Goal: Information Seeking & Learning: Learn about a topic

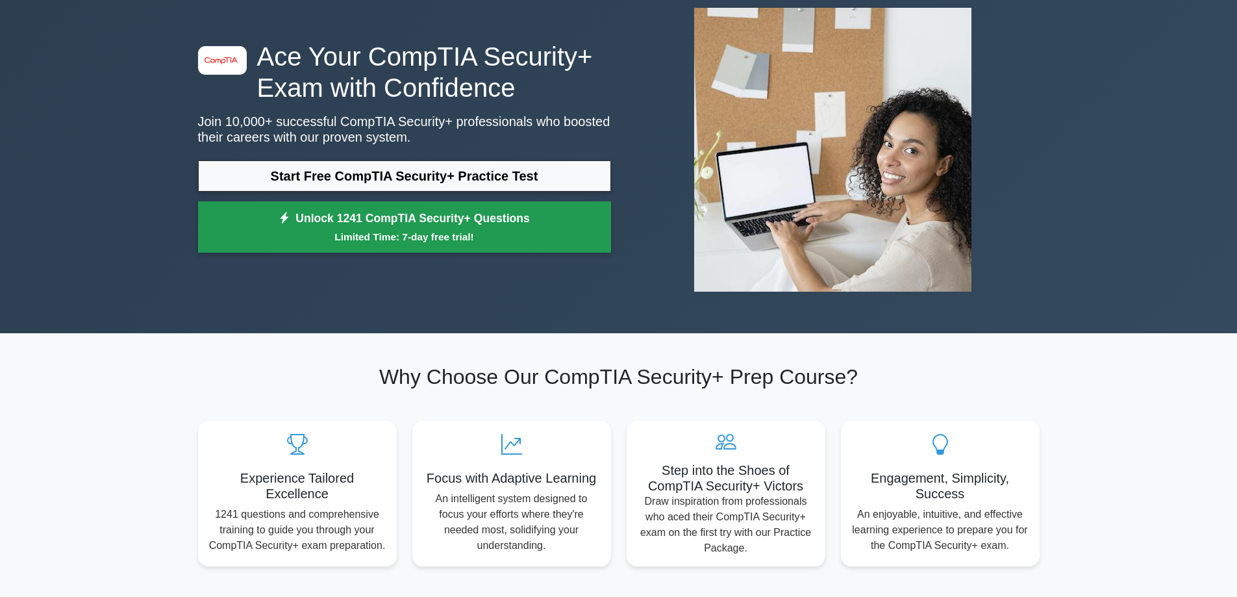
scroll to position [130, 0]
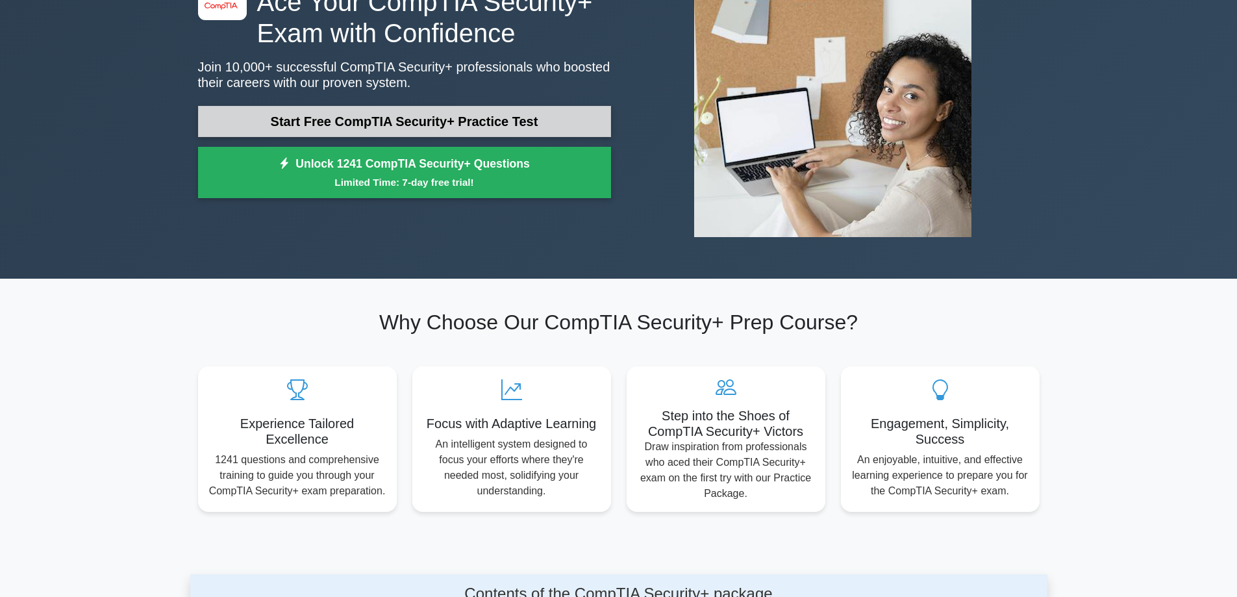
click at [455, 129] on link "Start Free CompTIA Security+ Practice Test" at bounding box center [404, 121] width 413 height 31
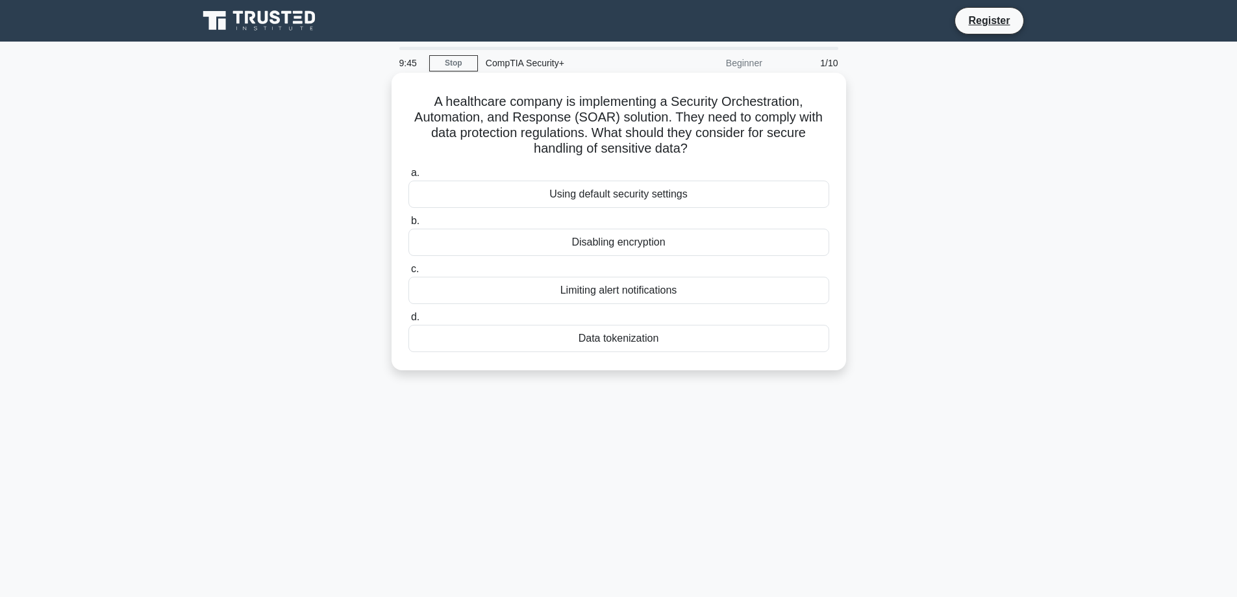
click at [635, 290] on div "Limiting alert notifications" at bounding box center [619, 290] width 421 height 27
click at [409, 273] on input "c. Limiting alert notifications" at bounding box center [409, 269] width 0 height 8
click at [647, 192] on div "Role-based access control (RBAC)" at bounding box center [619, 194] width 421 height 27
click at [409, 177] on input "a. Role-based access control (RBAC)" at bounding box center [409, 173] width 0 height 8
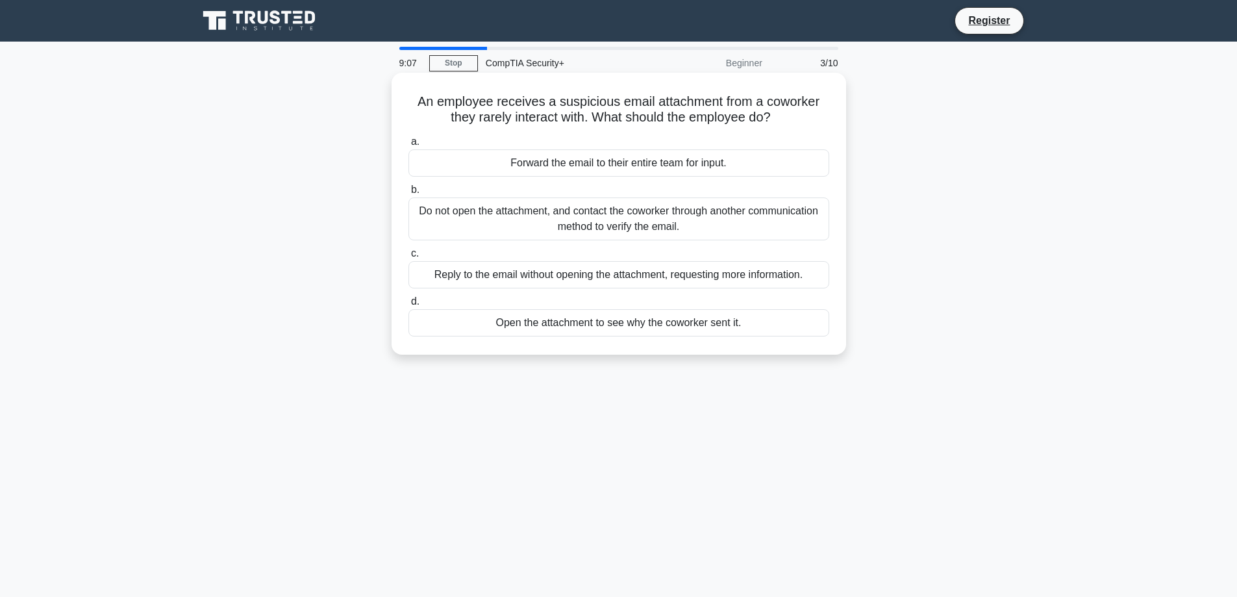
click at [631, 224] on div "Do not open the attachment, and contact the coworker through another communicat…" at bounding box center [619, 218] width 421 height 43
click at [409, 194] on input "b. Do not open the attachment, and contact the coworker through another communi…" at bounding box center [409, 190] width 0 height 8
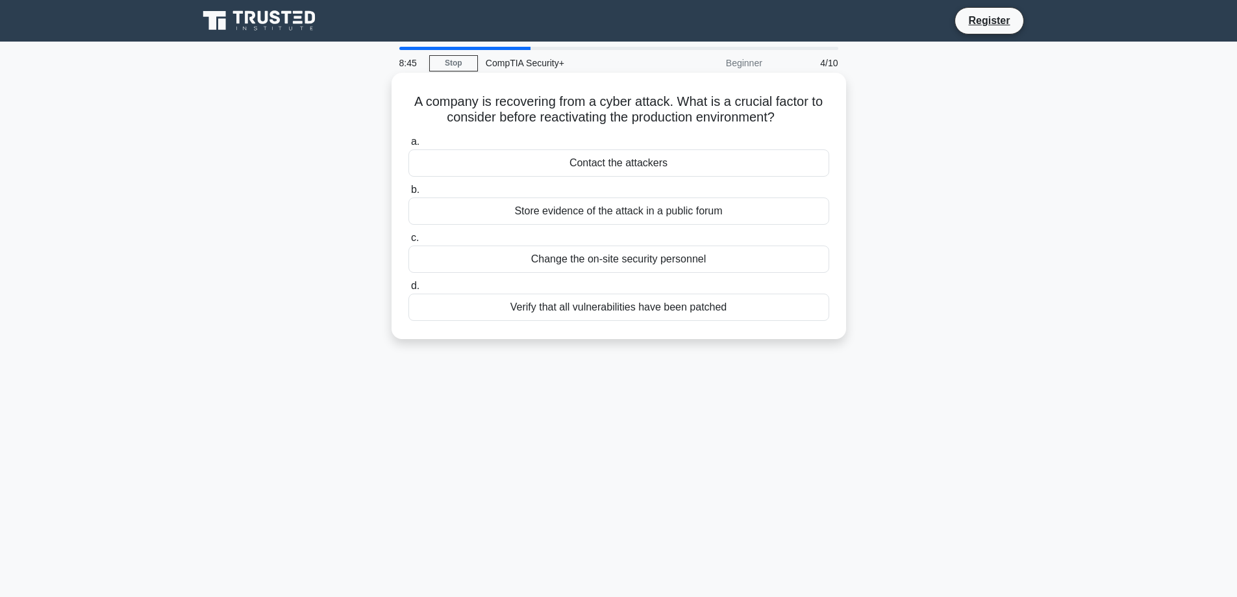
click at [673, 312] on div "Verify that all vulnerabilities have been patched" at bounding box center [619, 307] width 421 height 27
click at [409, 290] on input "d. Verify that all vulnerabilities have been patched" at bounding box center [409, 286] width 0 height 8
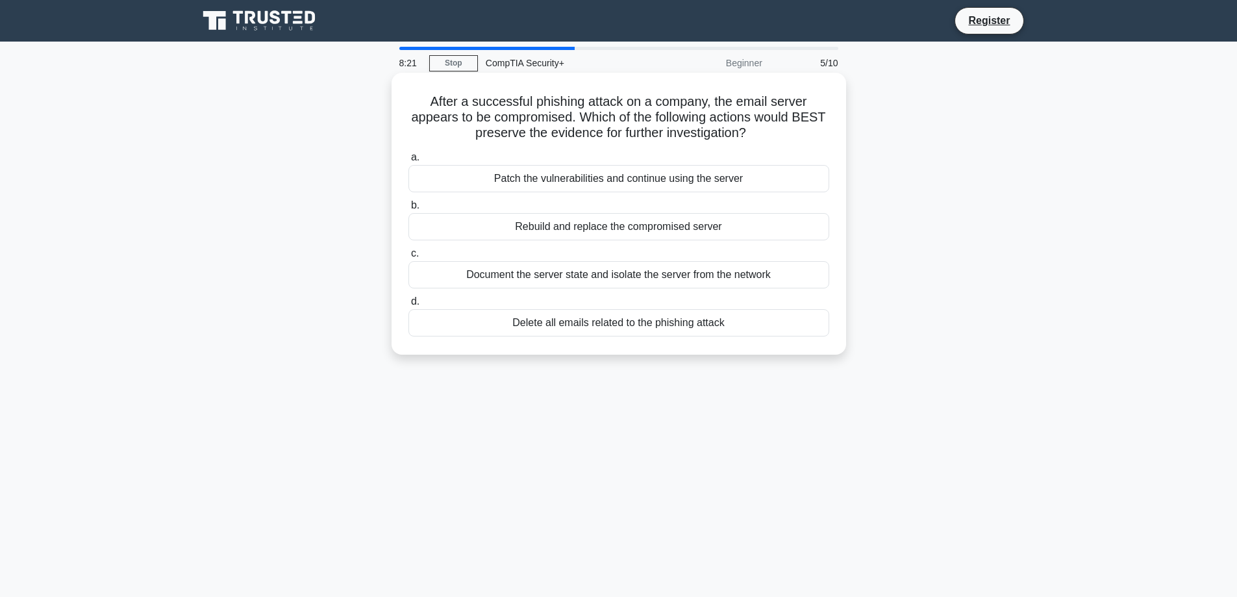
click at [668, 276] on div "Document the server state and isolate the server from the network" at bounding box center [619, 274] width 421 height 27
click at [409, 258] on input "c. Document the server state and isolate the server from the network" at bounding box center [409, 253] width 0 height 8
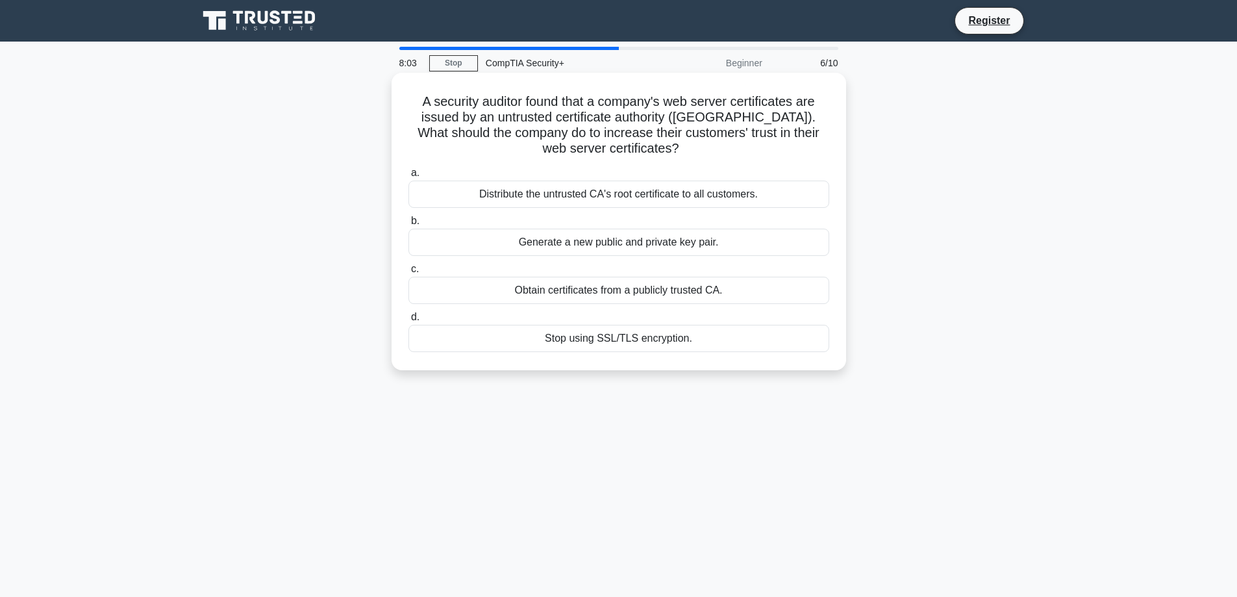
click at [648, 298] on div "Obtain certificates from a publicly trusted CA." at bounding box center [619, 290] width 421 height 27
click at [409, 273] on input "c. Obtain certificates from a publicly trusted CA." at bounding box center [409, 269] width 0 height 8
click at [715, 197] on div "Review and revise inheritance settings" at bounding box center [619, 194] width 421 height 27
click at [409, 177] on input "a. Review and revise inheritance settings" at bounding box center [409, 173] width 0 height 8
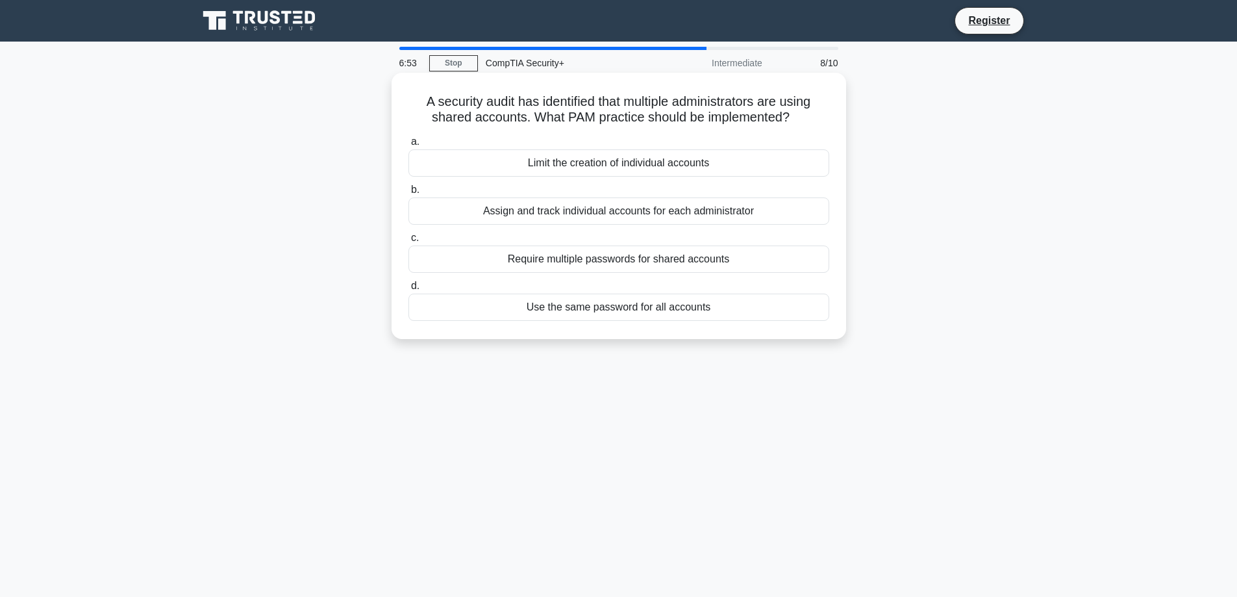
click at [716, 265] on div "Require multiple passwords for shared accounts" at bounding box center [619, 259] width 421 height 27
click at [409, 242] on input "c. Require multiple passwords for shared accounts" at bounding box center [409, 238] width 0 height 8
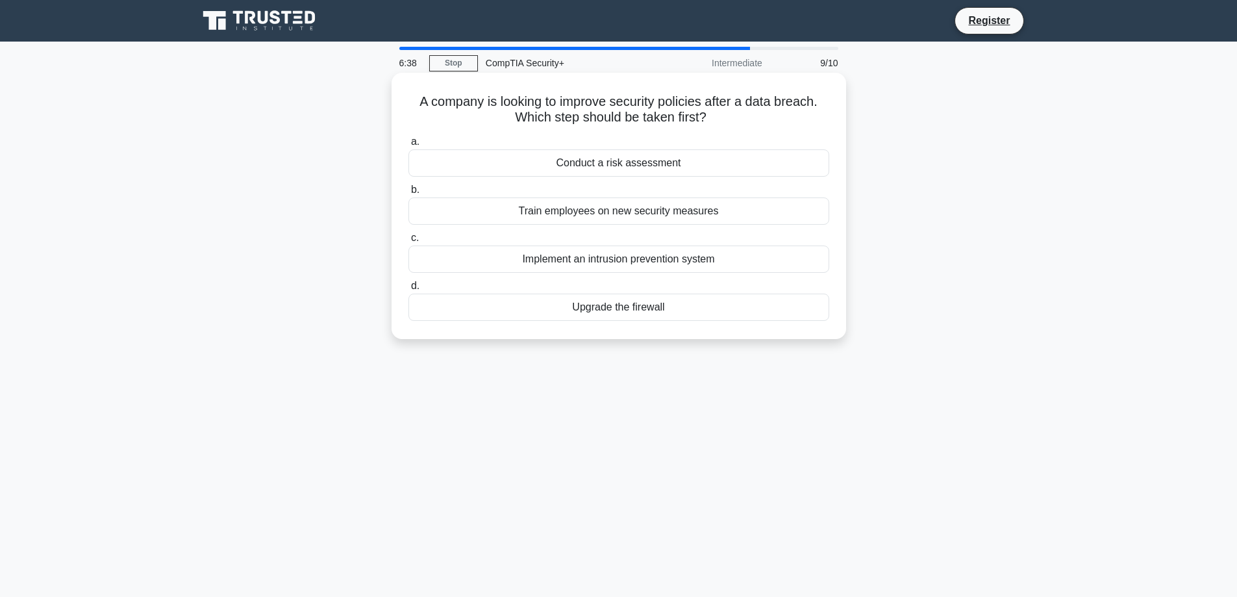
click at [694, 164] on div "Conduct a risk assessment" at bounding box center [619, 162] width 421 height 27
click at [409, 146] on input "a. Conduct a risk assessment" at bounding box center [409, 142] width 0 height 8
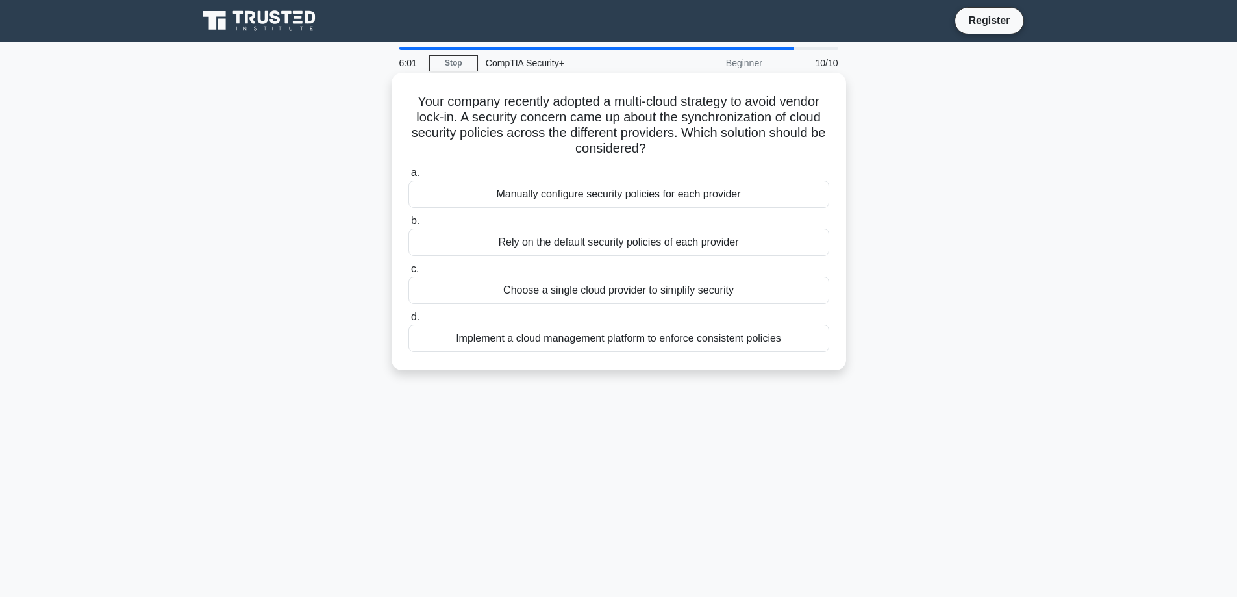
click at [594, 337] on div "Implement a cloud management platform to enforce consistent policies" at bounding box center [619, 338] width 421 height 27
click at [409, 322] on input "d. Implement a cloud management platform to enforce consistent policies" at bounding box center [409, 317] width 0 height 8
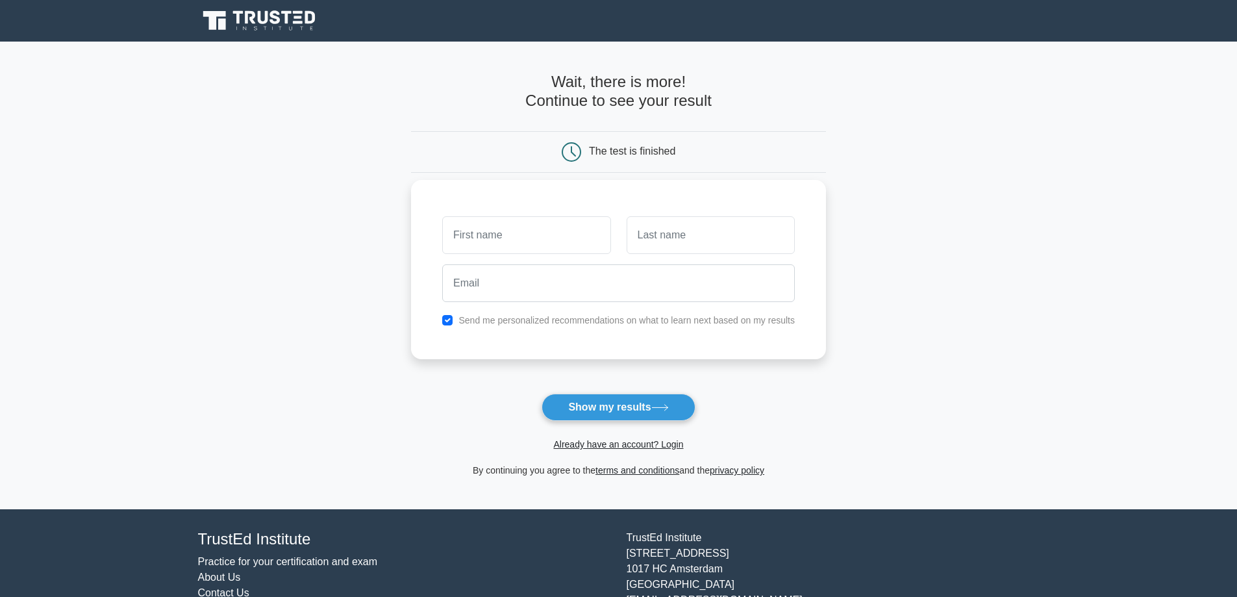
click at [574, 318] on label "Send me personalized recommendations on what to learn next based on my results" at bounding box center [627, 320] width 336 height 10
click at [559, 321] on label "Send me personalized recommendations on what to learn next based on my results" at bounding box center [627, 320] width 336 height 10
click at [444, 324] on input "checkbox" at bounding box center [447, 320] width 10 height 10
checkbox input "false"
click at [610, 411] on button "Show my results" at bounding box center [618, 407] width 153 height 27
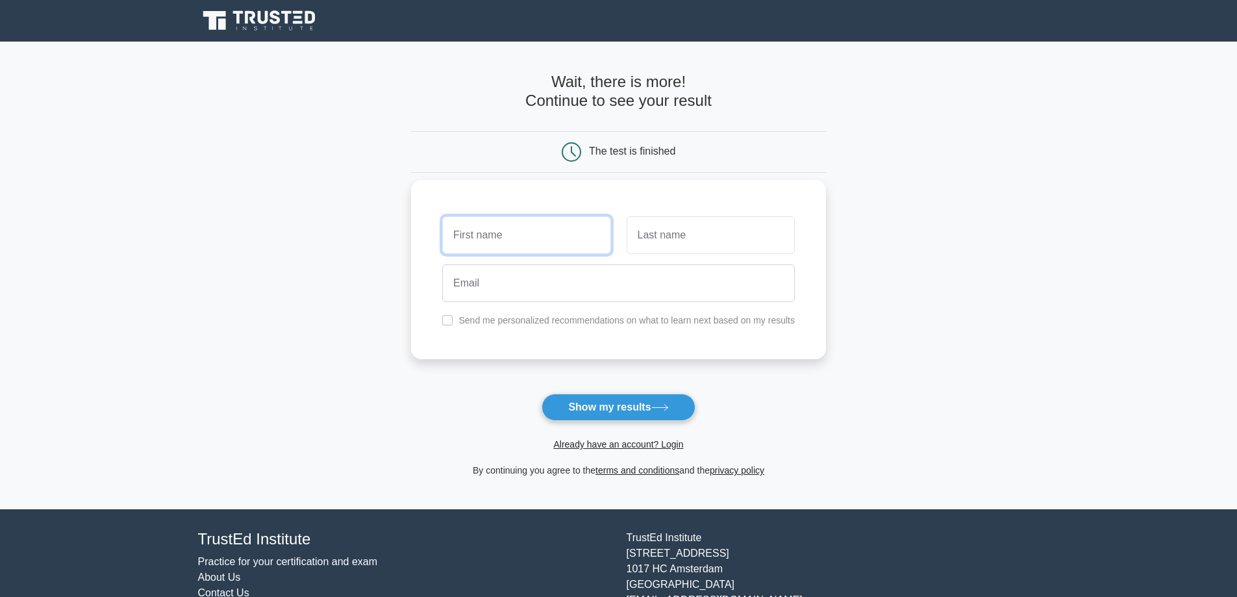
click at [565, 232] on input "text" at bounding box center [526, 235] width 168 height 38
type input "d"
click at [680, 247] on input "text" at bounding box center [711, 235] width 168 height 38
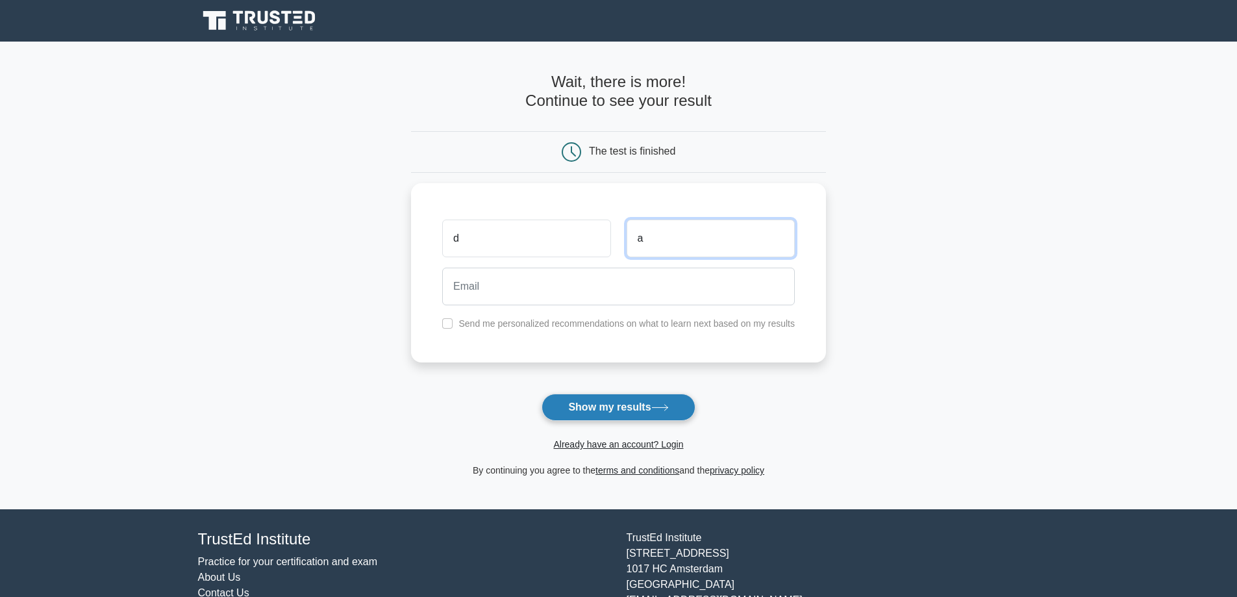
type input "a"
click at [666, 403] on button "Show my results" at bounding box center [618, 407] width 153 height 27
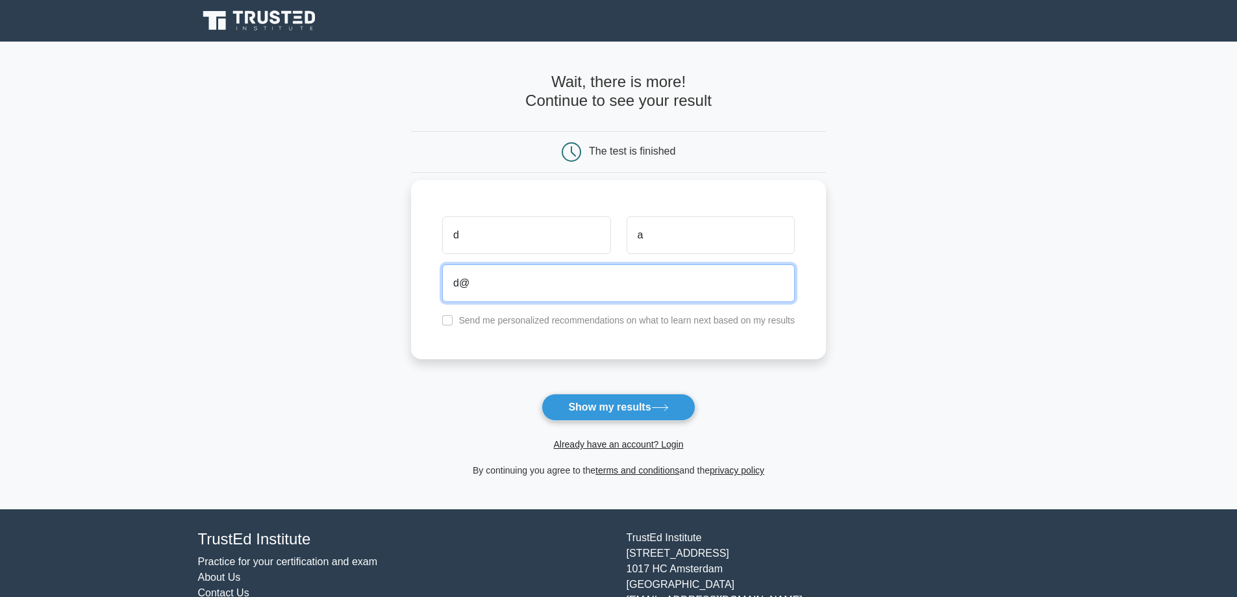
type input "d"
type input "danielelliott213@gmail.com"
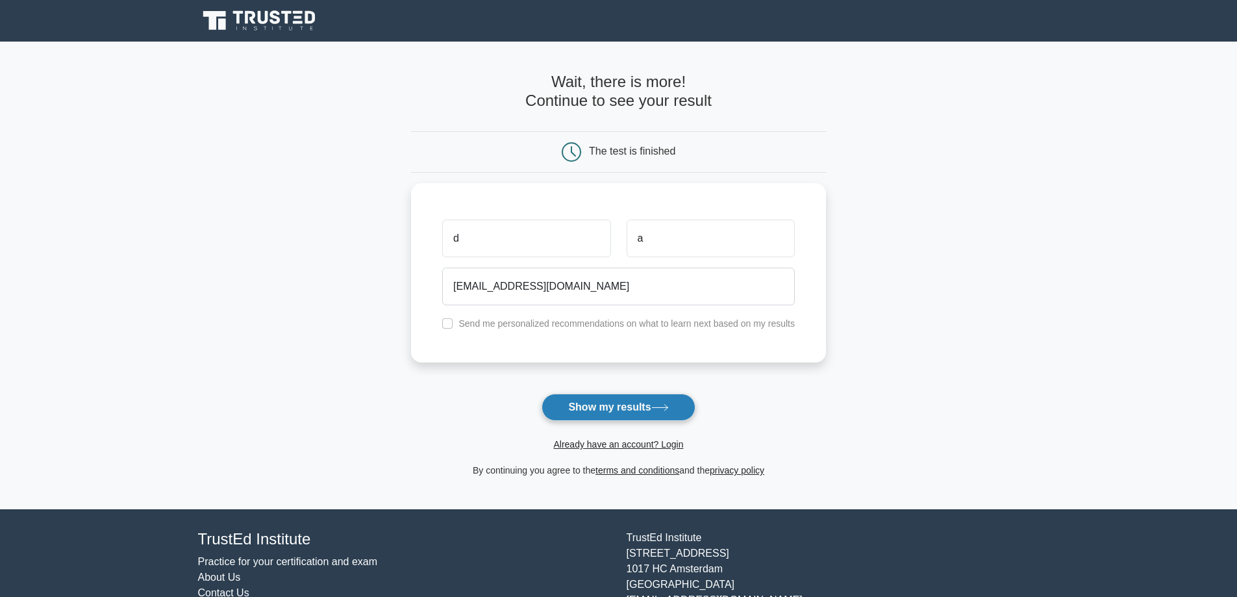
click at [604, 403] on button "Show my results" at bounding box center [618, 407] width 153 height 27
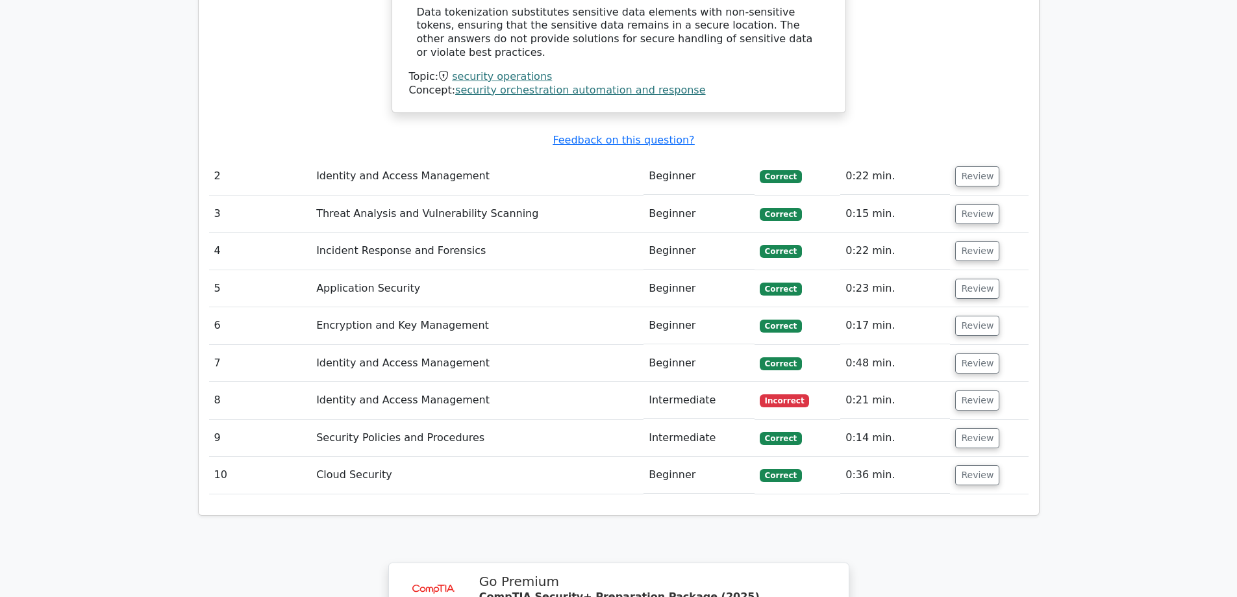
scroll to position [1429, 0]
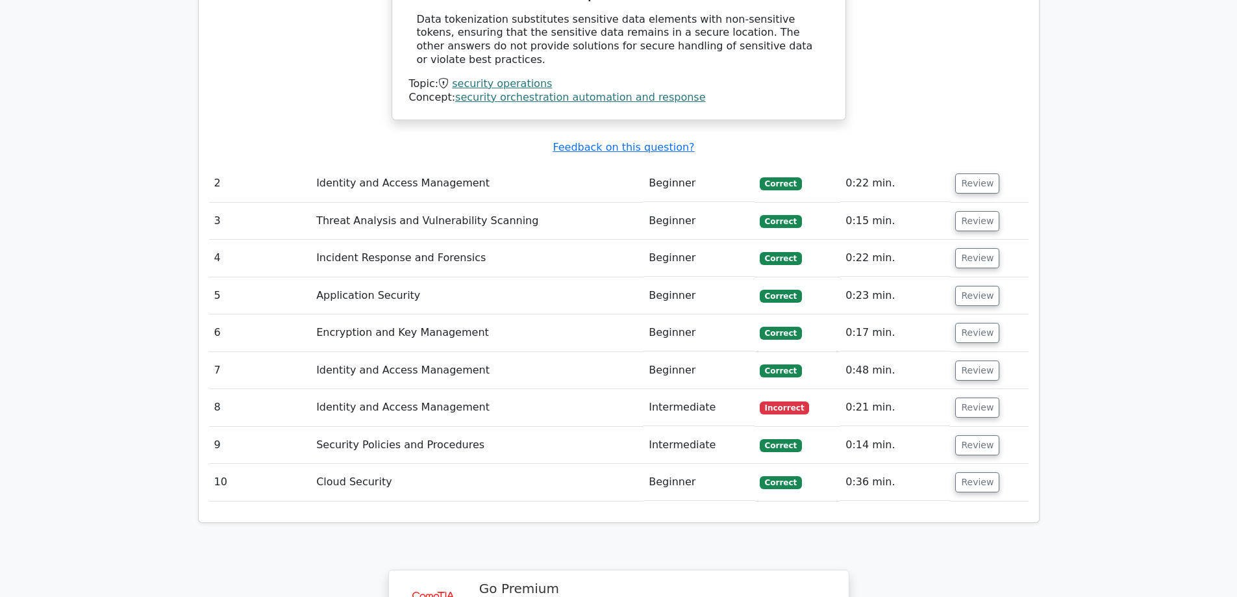
click at [965, 435] on button "Review" at bounding box center [978, 445] width 44 height 20
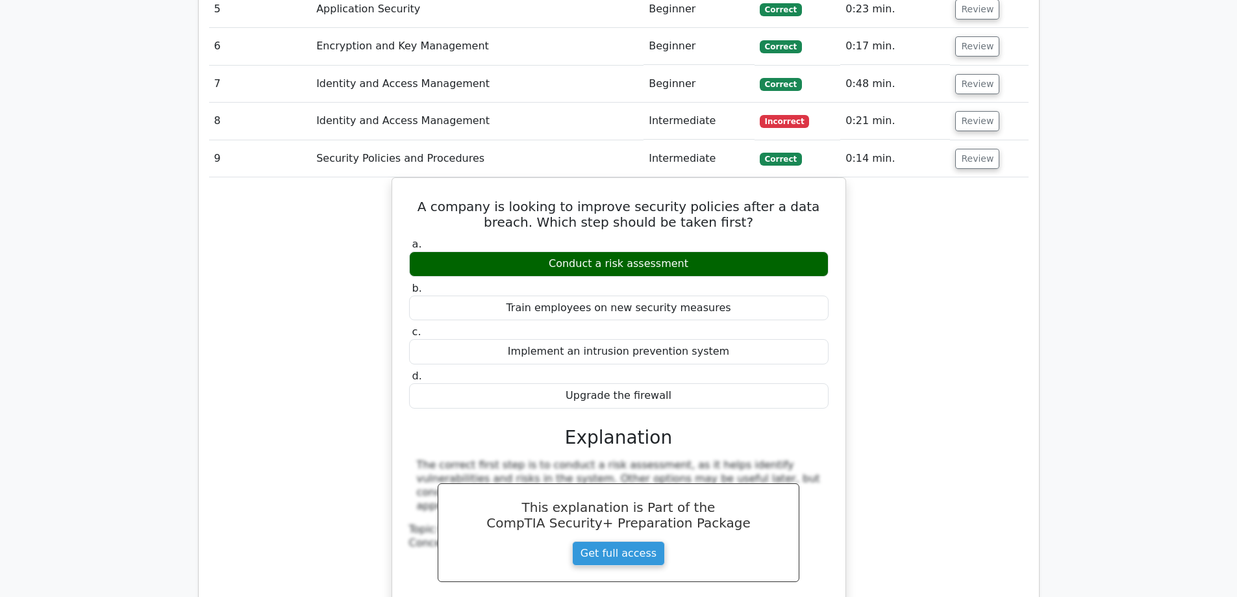
scroll to position [1559, 0]
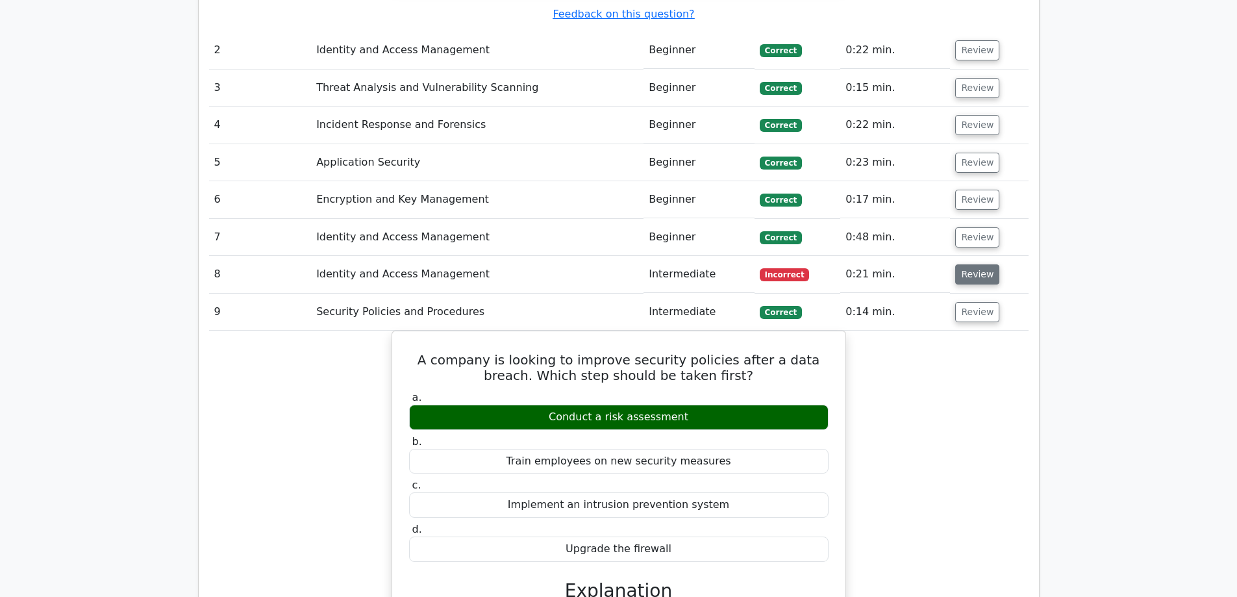
click at [956, 264] on button "Review" at bounding box center [978, 274] width 44 height 20
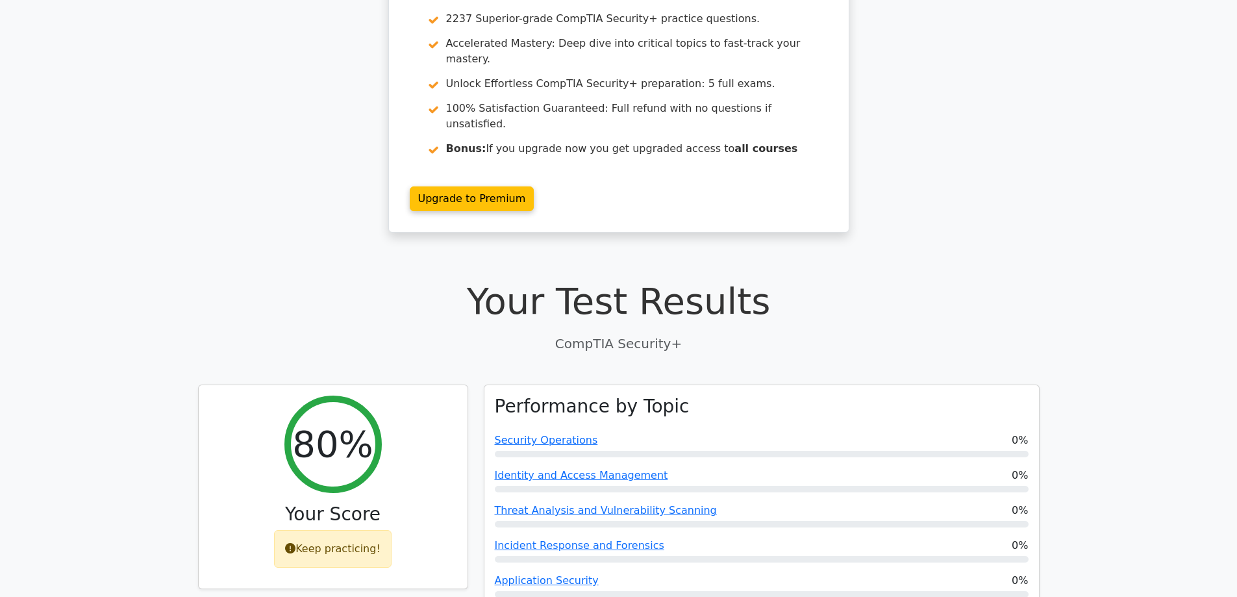
scroll to position [0, 0]
